Goal: Task Accomplishment & Management: Manage account settings

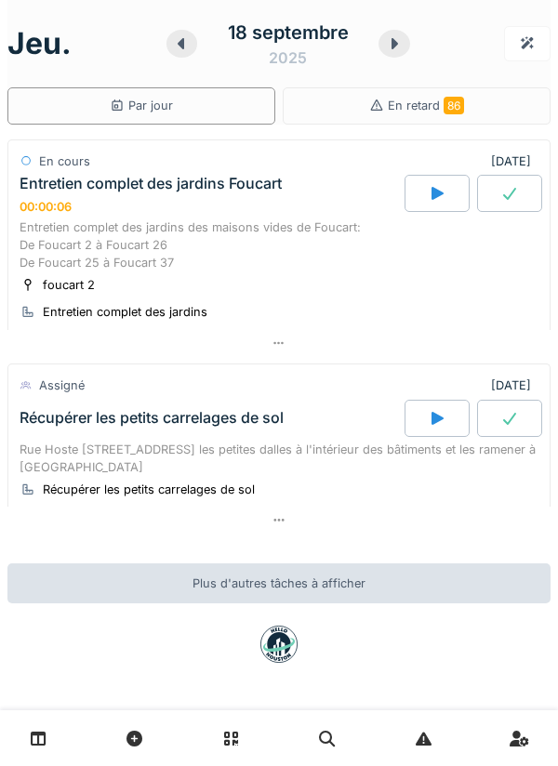
scroll to position [17, 0]
click at [29, 727] on link at bounding box center [38, 739] width 47 height 44
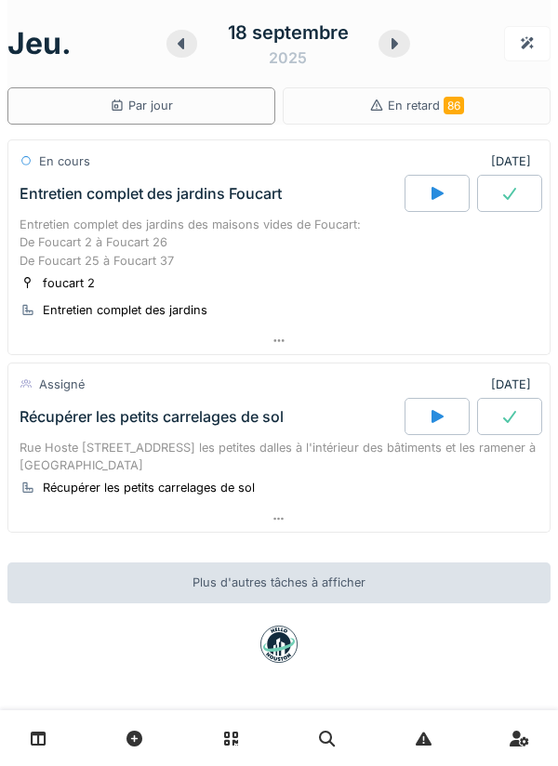
click at [55, 752] on link at bounding box center [38, 739] width 47 height 44
click at [429, 201] on div at bounding box center [437, 193] width 65 height 37
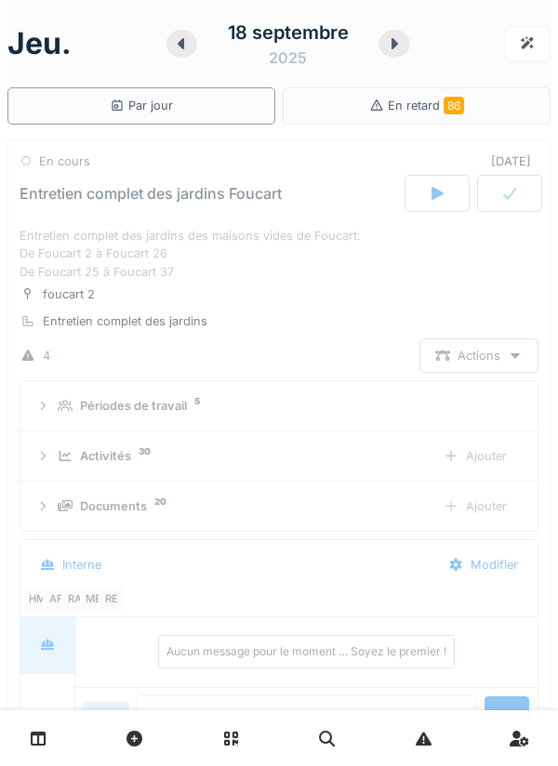
scroll to position [65, 0]
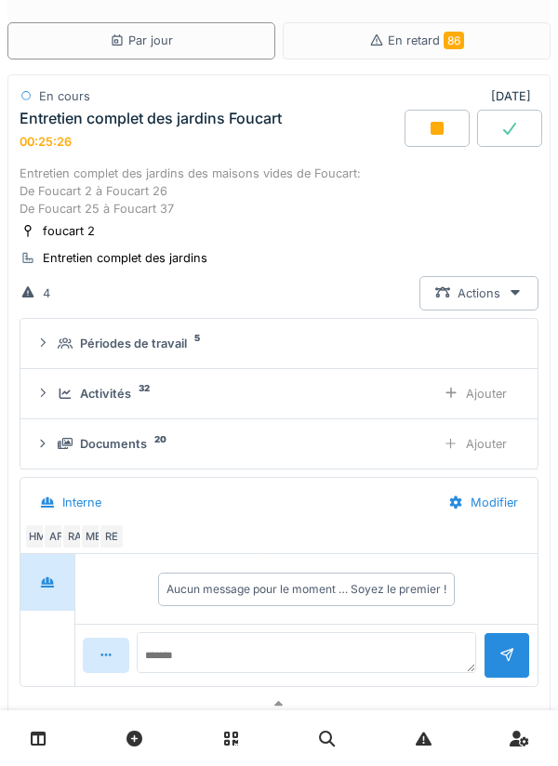
click at [446, 125] on div at bounding box center [437, 128] width 65 height 37
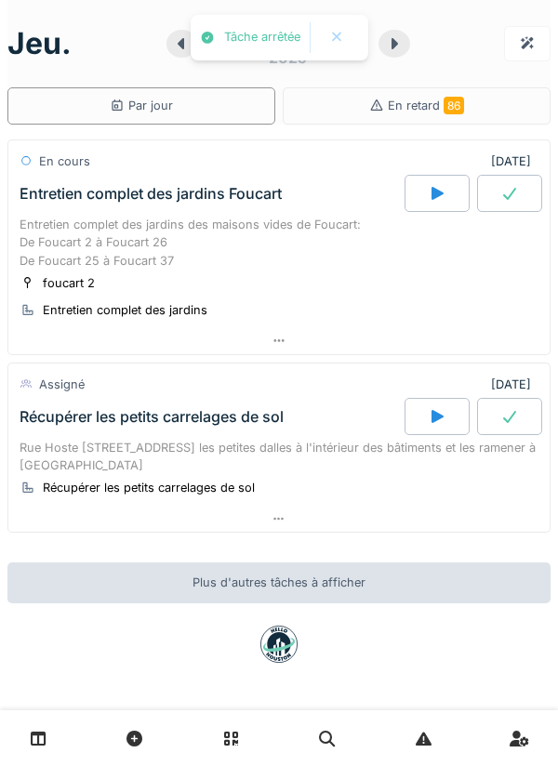
scroll to position [15, 0]
click at [454, 398] on div at bounding box center [437, 416] width 65 height 37
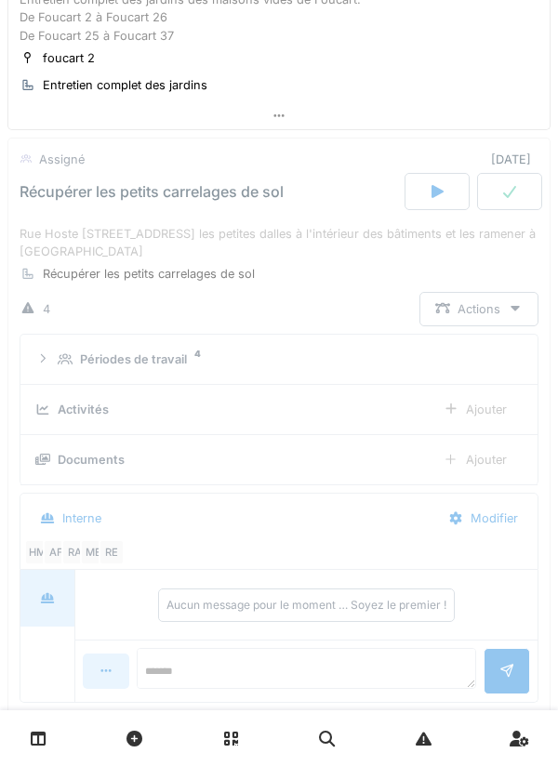
scroll to position [288, 0]
